Goal: Task Accomplishment & Management: Use online tool/utility

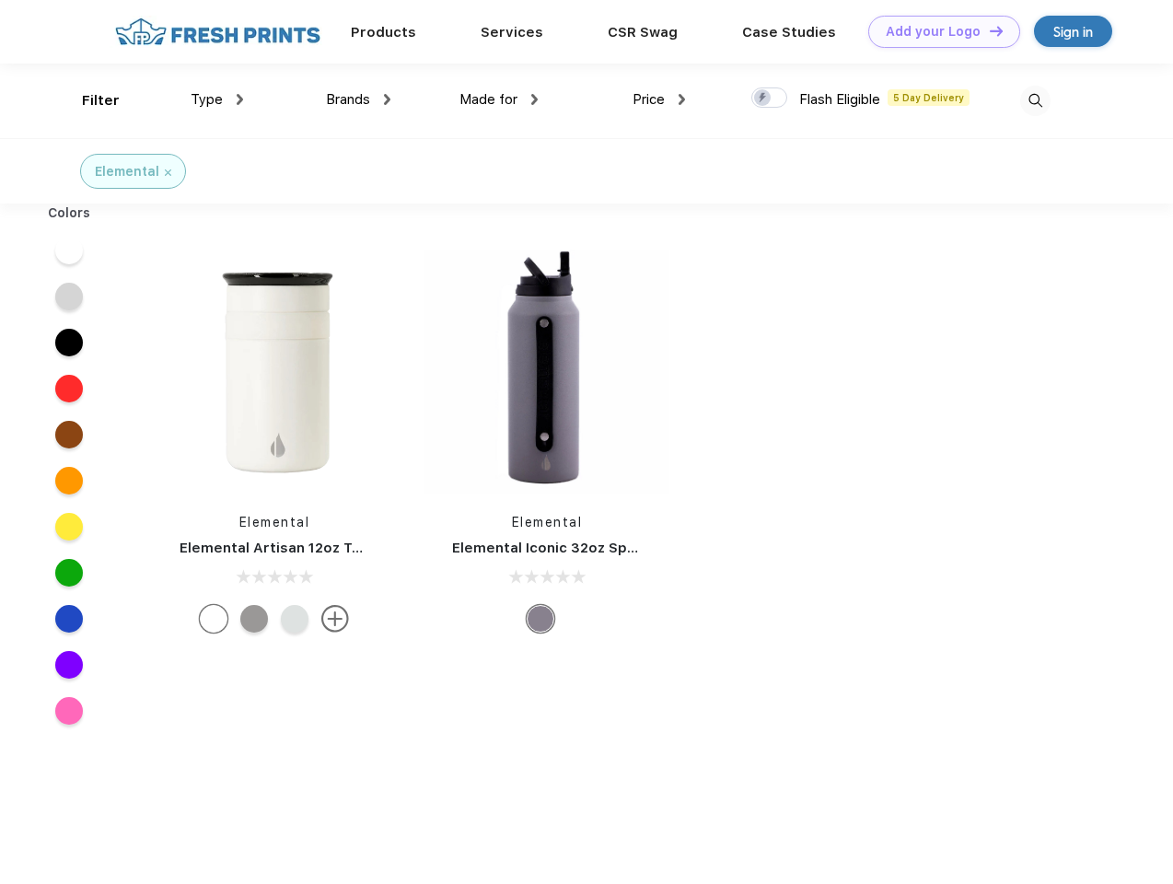
scroll to position [1, 0]
click at [938, 31] on link "Add your Logo Design Tool" at bounding box center [944, 32] width 152 height 32
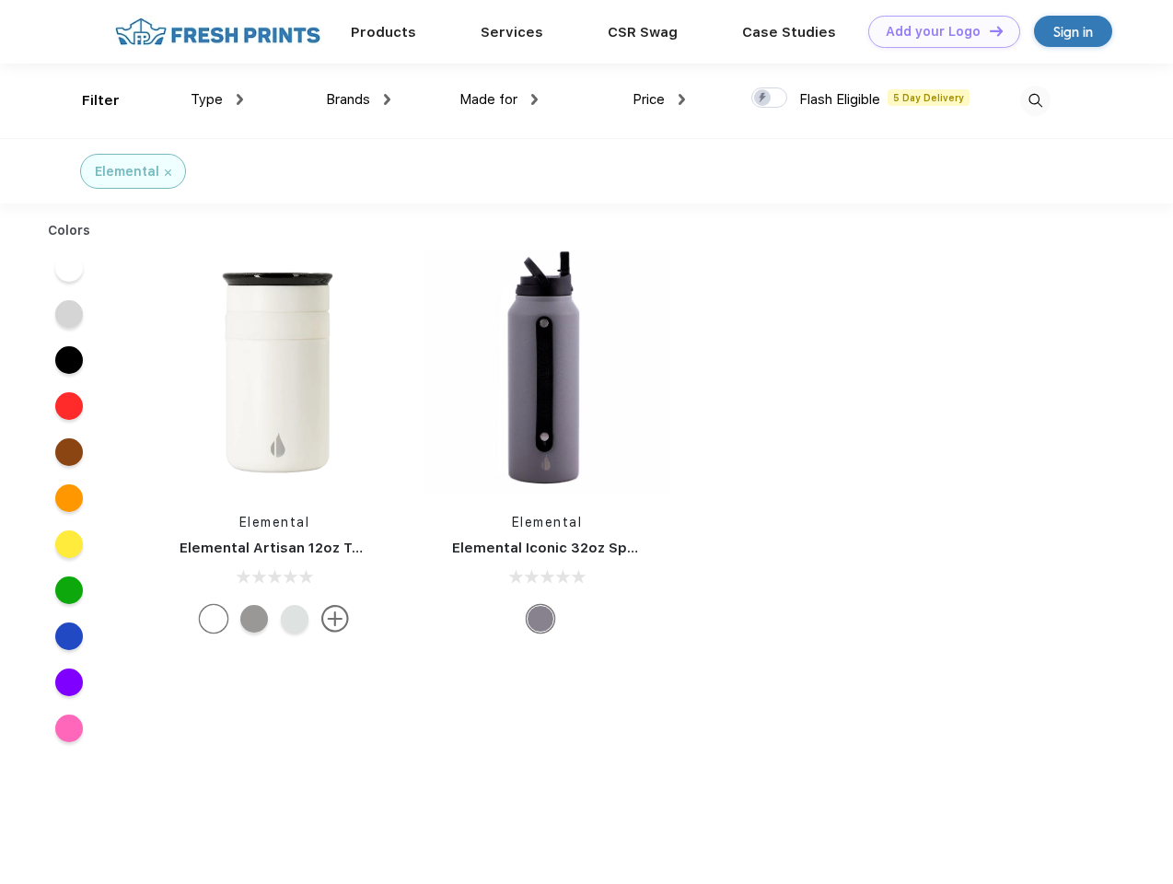
click at [0, 0] on div "Design Tool" at bounding box center [0, 0] width 0 height 0
click at [988, 30] on link "Add your Logo Design Tool" at bounding box center [944, 32] width 152 height 32
click at [88, 100] on div "Filter" at bounding box center [101, 100] width 38 height 21
click at [217, 99] on span "Type" at bounding box center [207, 99] width 32 height 17
click at [358, 99] on span "Brands" at bounding box center [348, 99] width 44 height 17
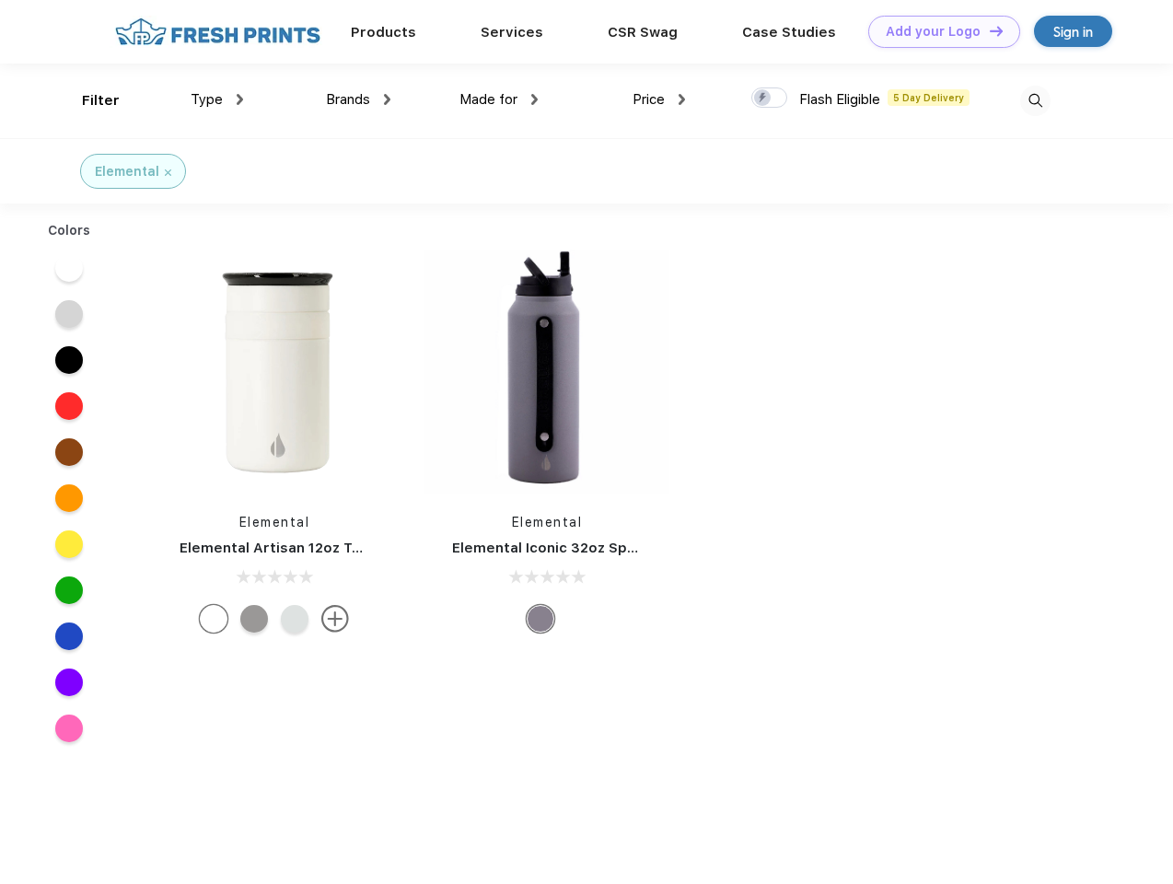
click at [499, 99] on span "Made for" at bounding box center [489, 99] width 58 height 17
click at [659, 99] on span "Price" at bounding box center [649, 99] width 32 height 17
